Goal: Obtain resource: Download file/media

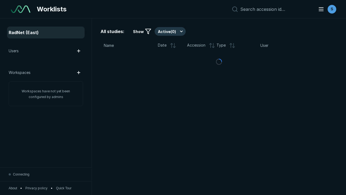
scroll to position [1476, 2252]
